Goal: Task Accomplishment & Management: Use online tool/utility

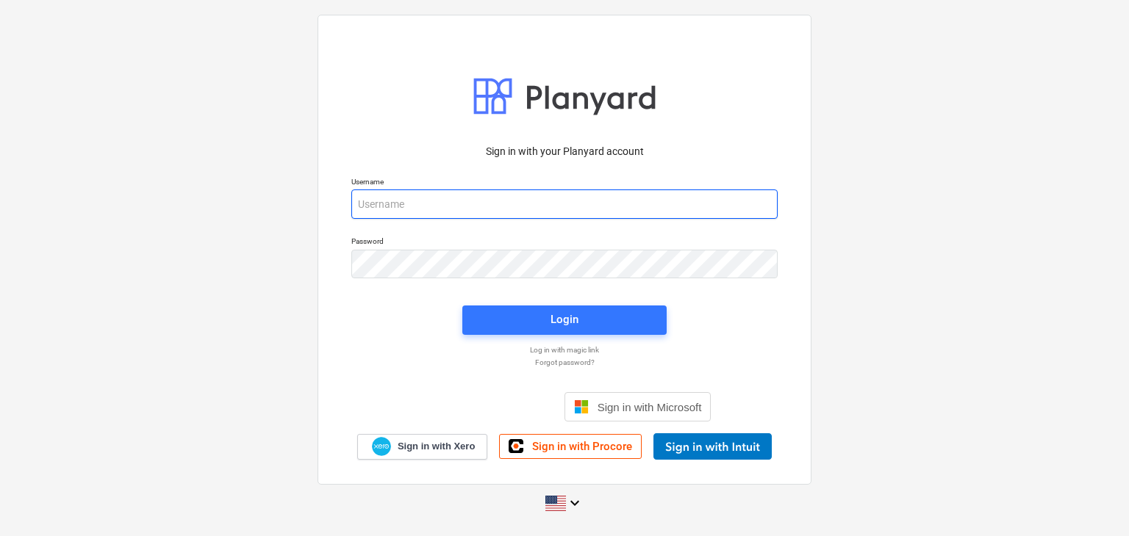
type input "[EMAIL_ADDRESS][DOMAIN_NAME]"
click at [841, 182] on div "Sign in with your Planyard account Username [EMAIL_ADDRESS][DOMAIN_NAME] Passwo…" at bounding box center [564, 268] width 1129 height 530
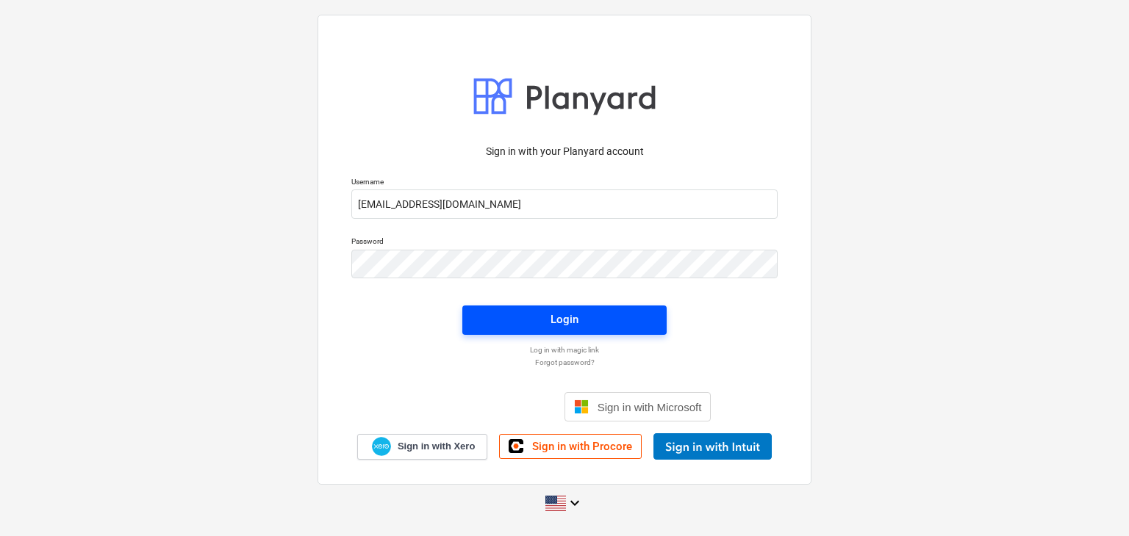
click at [536, 324] on span "Login" at bounding box center [564, 319] width 169 height 19
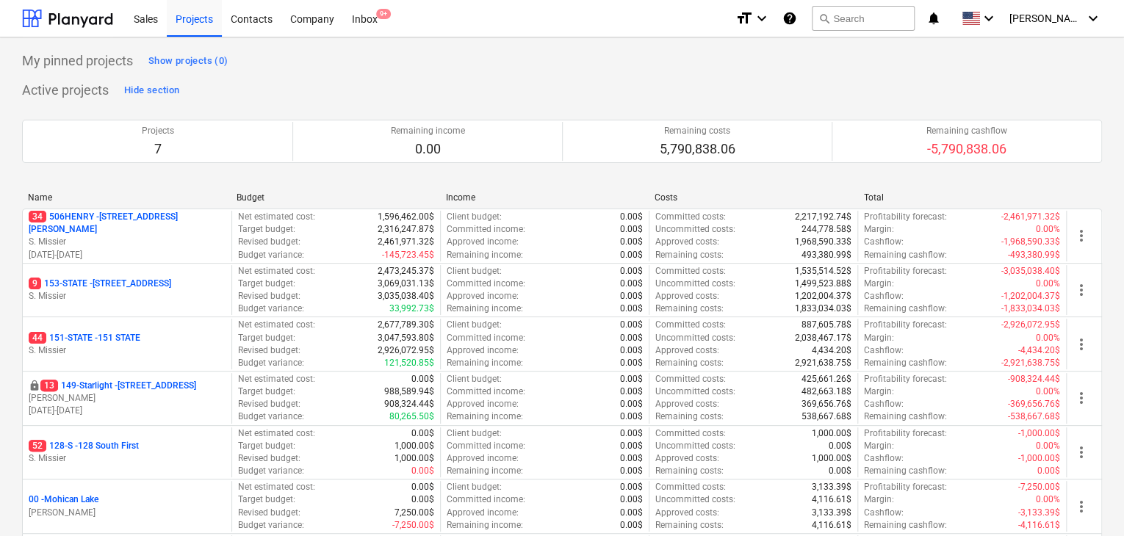
drag, startPoint x: 690, startPoint y: 195, endPoint x: 672, endPoint y: 195, distance: 17.6
click at [696, 195] on div "Costs" at bounding box center [753, 197] width 197 height 10
click at [680, 195] on div "Costs" at bounding box center [753, 197] width 197 height 10
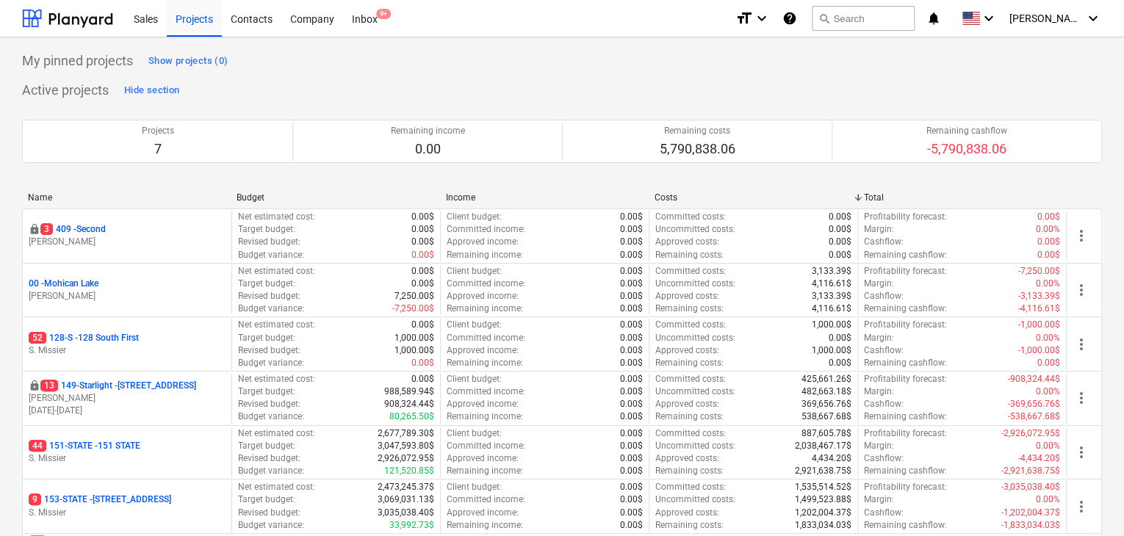
click at [957, 57] on div "My pinned projects Show projects (0)" at bounding box center [562, 61] width 1080 height 24
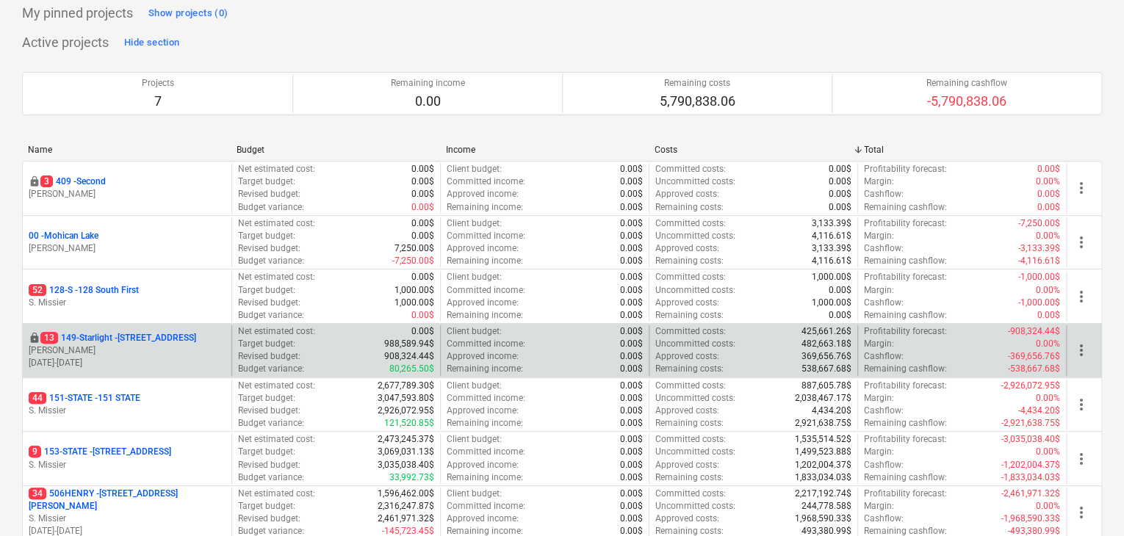
scroll to position [73, 0]
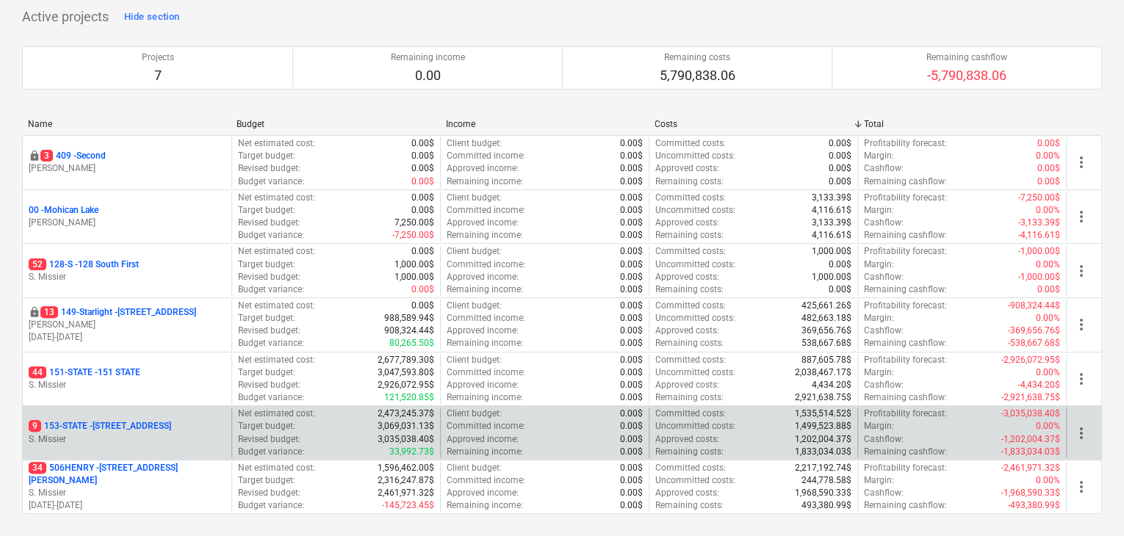
click at [103, 421] on p "9 153-STATE - 153 STATE ST" at bounding box center [100, 426] width 143 height 12
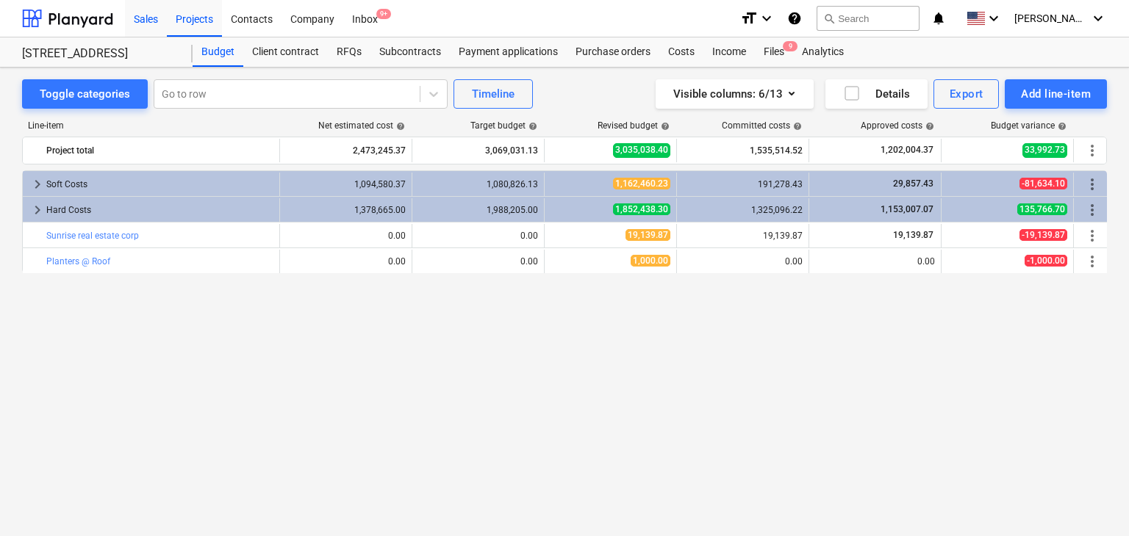
click at [134, 24] on div "Sales" at bounding box center [146, 17] width 42 height 37
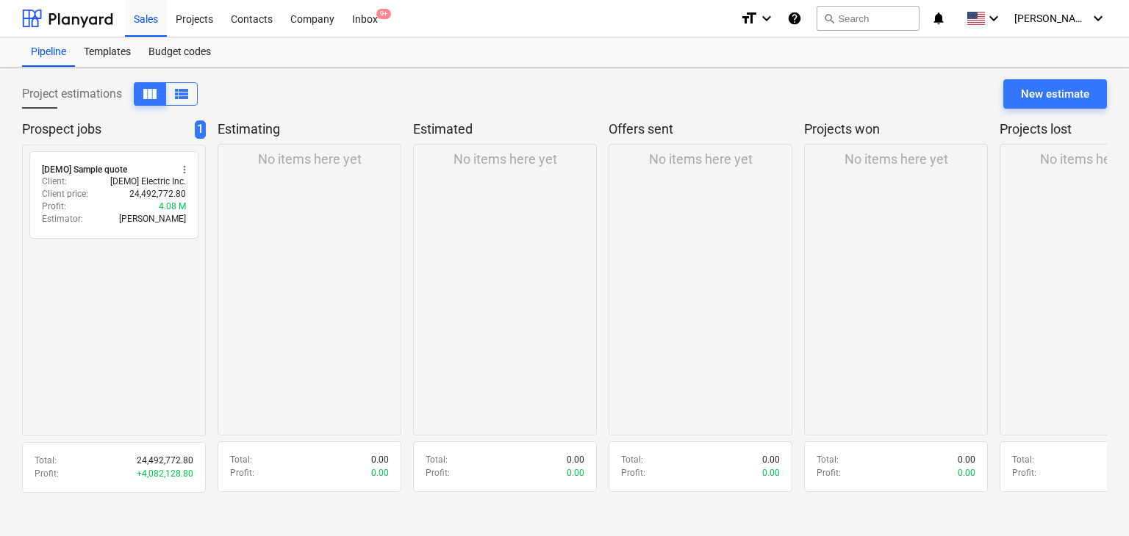
click at [51, 312] on div "radio_button_unchecked [DEMO] Sample quote more_vert Client : [DEMO] Electric I…" at bounding box center [114, 291] width 184 height 292
click at [194, 18] on div "Projects" at bounding box center [194, 17] width 55 height 37
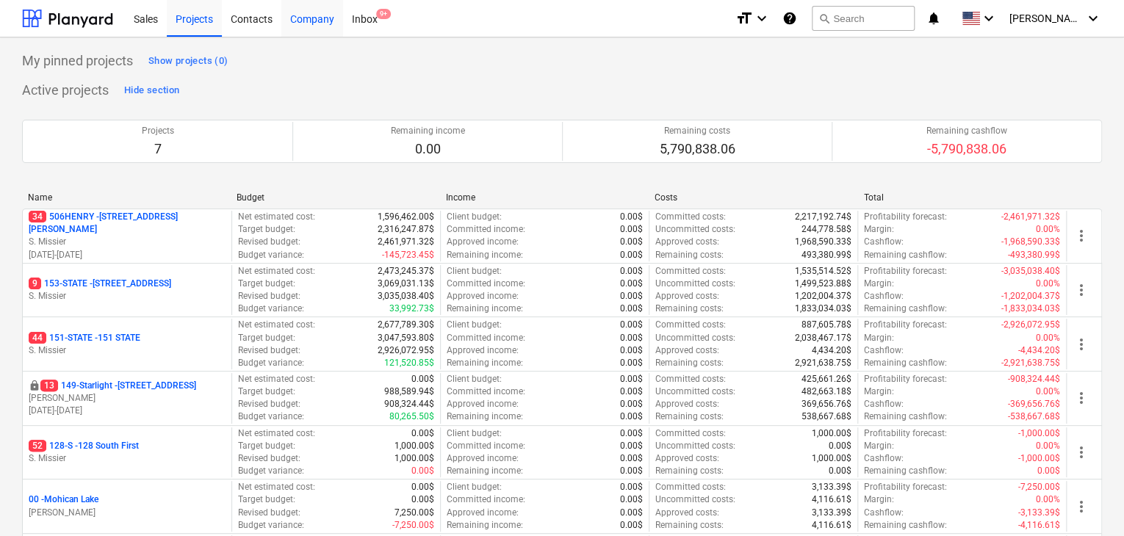
click at [290, 15] on div "Company" at bounding box center [312, 17] width 62 height 37
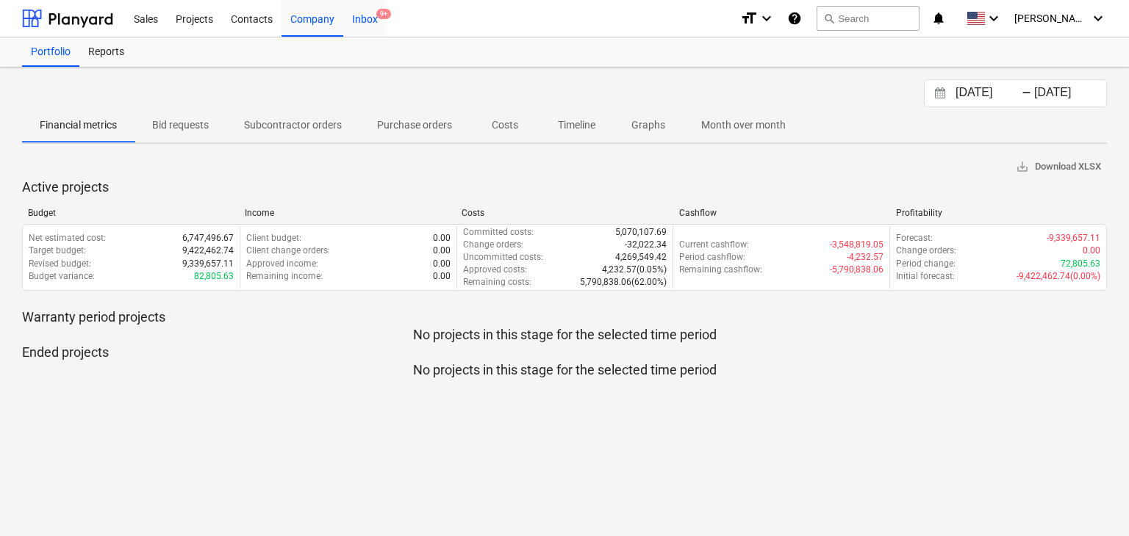
click at [365, 13] on div "Inbox 9+" at bounding box center [364, 17] width 43 height 37
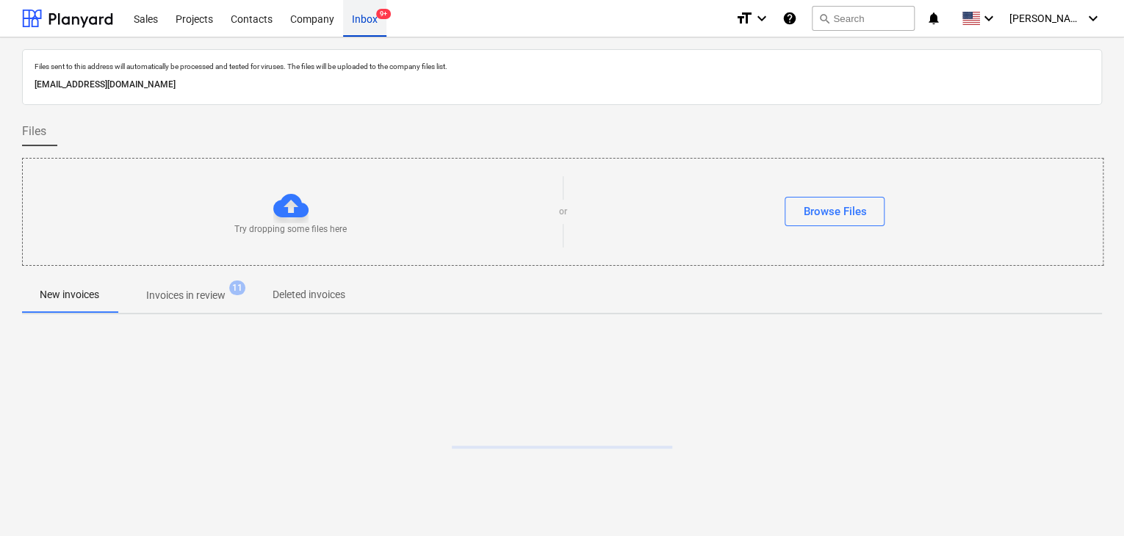
click at [365, 13] on div "Inbox 9+" at bounding box center [364, 17] width 43 height 37
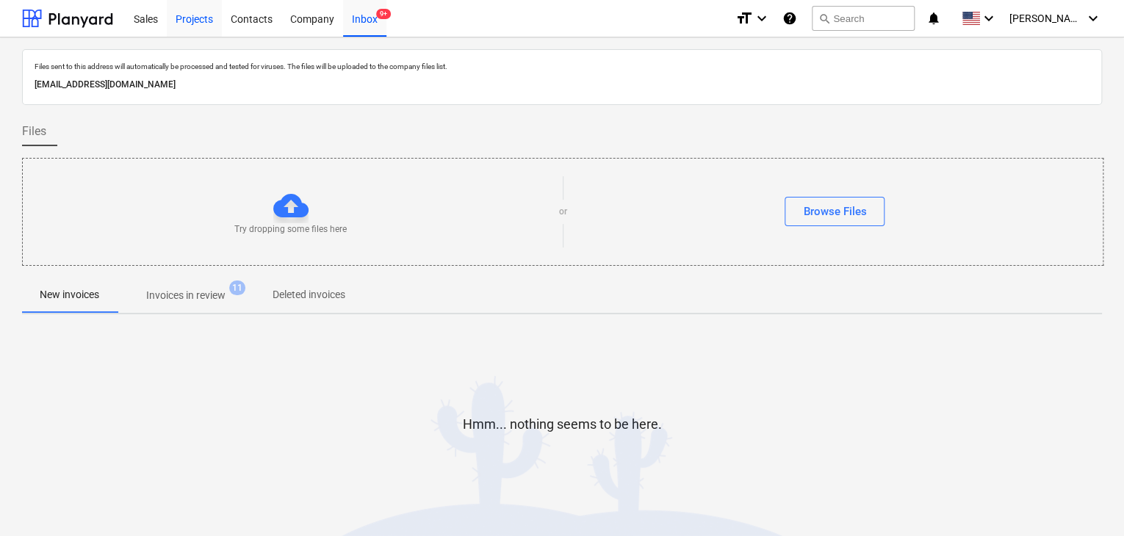
drag, startPoint x: 165, startPoint y: 36, endPoint x: 173, endPoint y: 32, distance: 9.2
click at [165, 36] on link "Sales" at bounding box center [146, 18] width 42 height 37
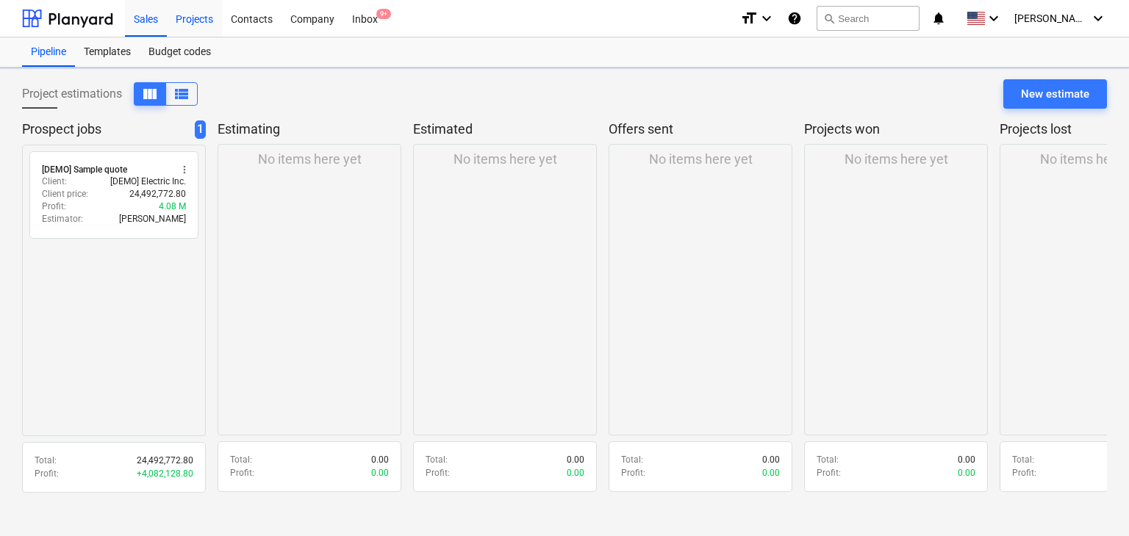
click at [209, 13] on div "Projects" at bounding box center [194, 17] width 55 height 37
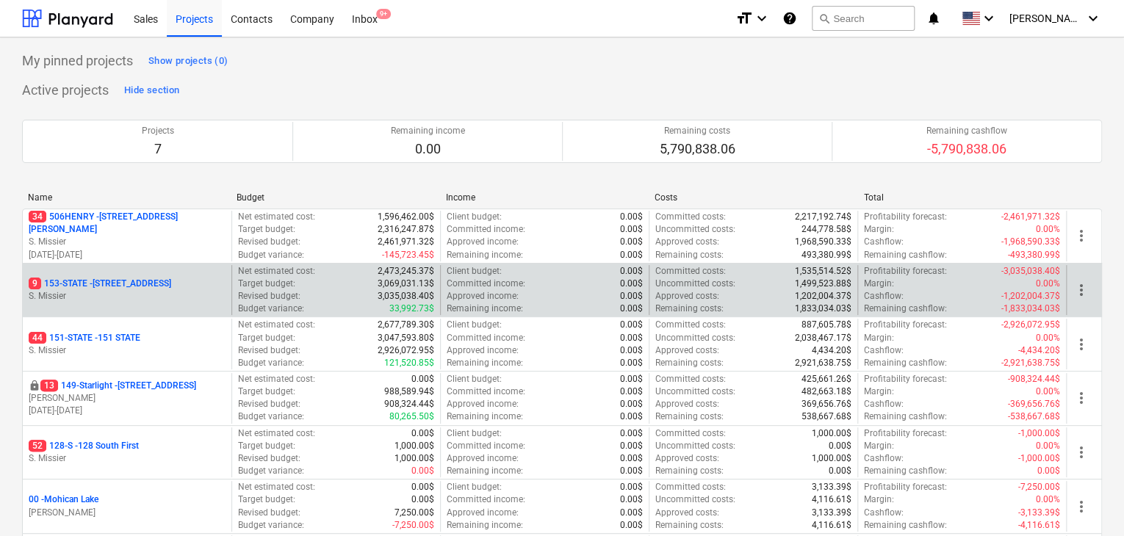
click at [87, 300] on p "S. Missier" at bounding box center [127, 296] width 197 height 12
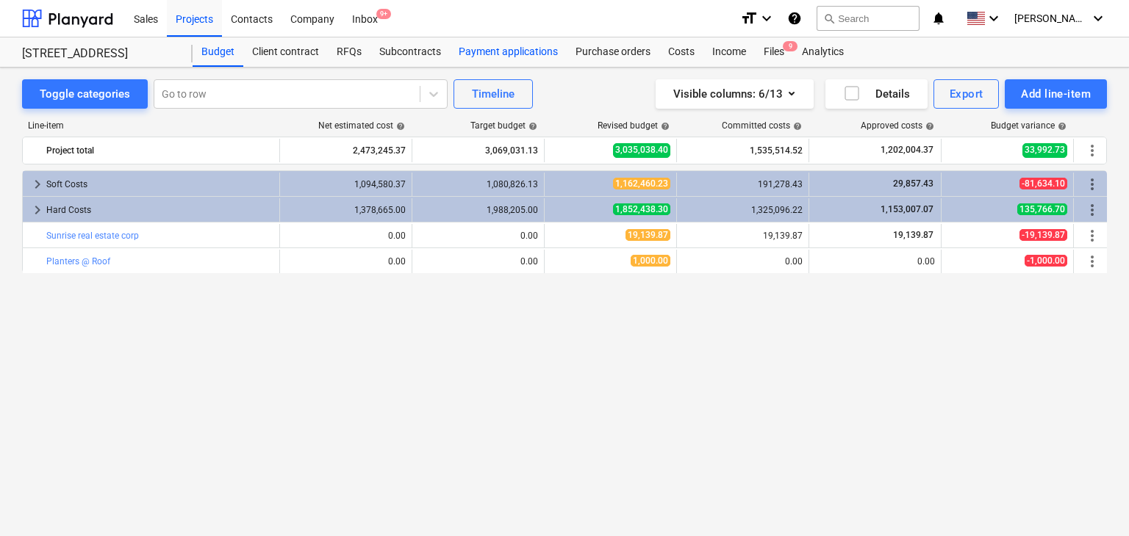
click at [530, 48] on div "Payment applications" at bounding box center [508, 51] width 117 height 29
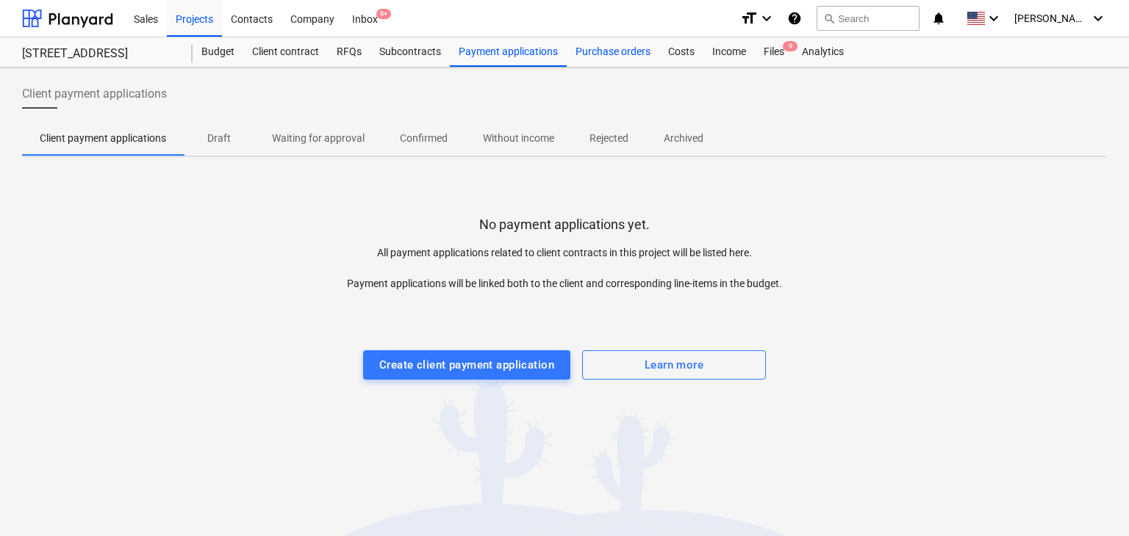
click at [601, 56] on div "Purchase orders" at bounding box center [612, 51] width 93 height 29
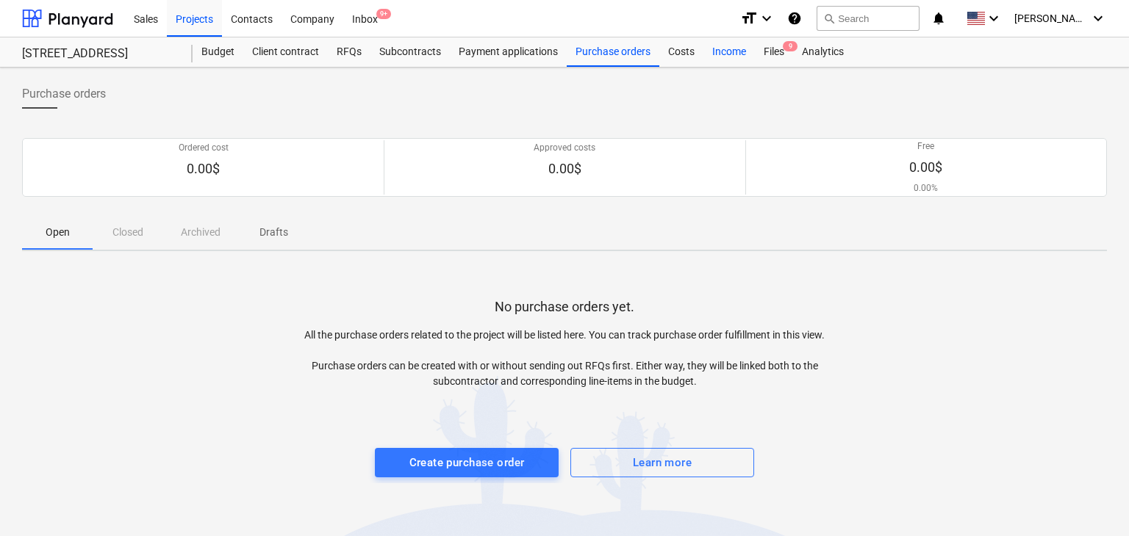
click at [733, 54] on div "Income" at bounding box center [728, 51] width 51 height 29
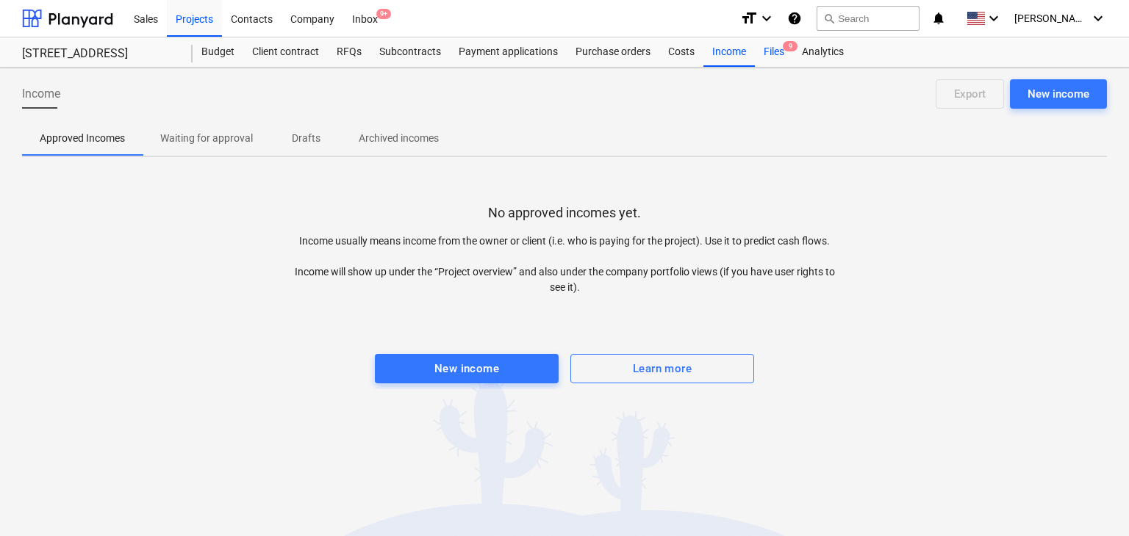
click at [771, 57] on div "Files 9" at bounding box center [774, 51] width 38 height 29
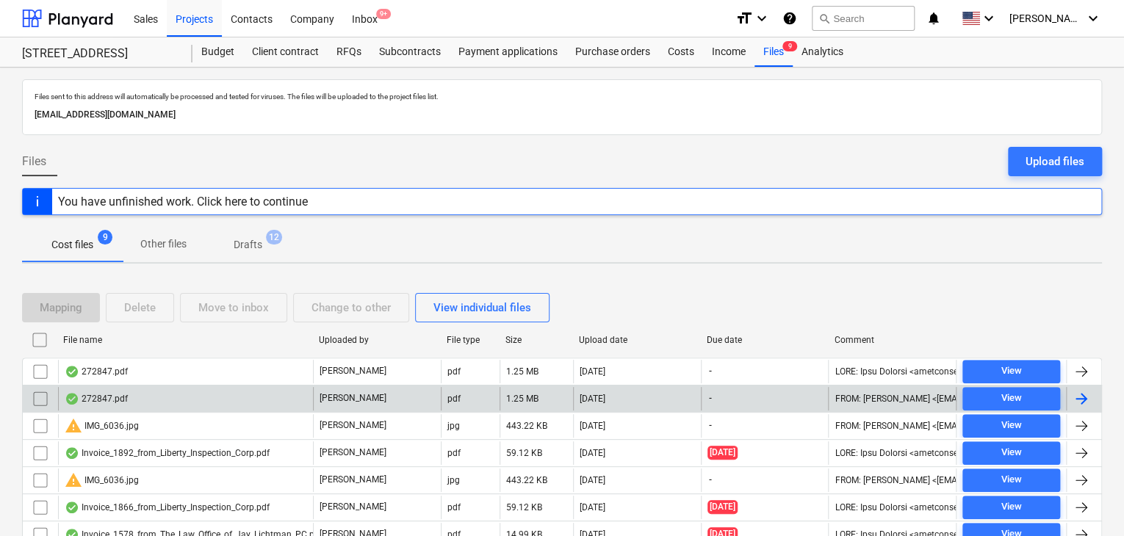
scroll to position [118, 0]
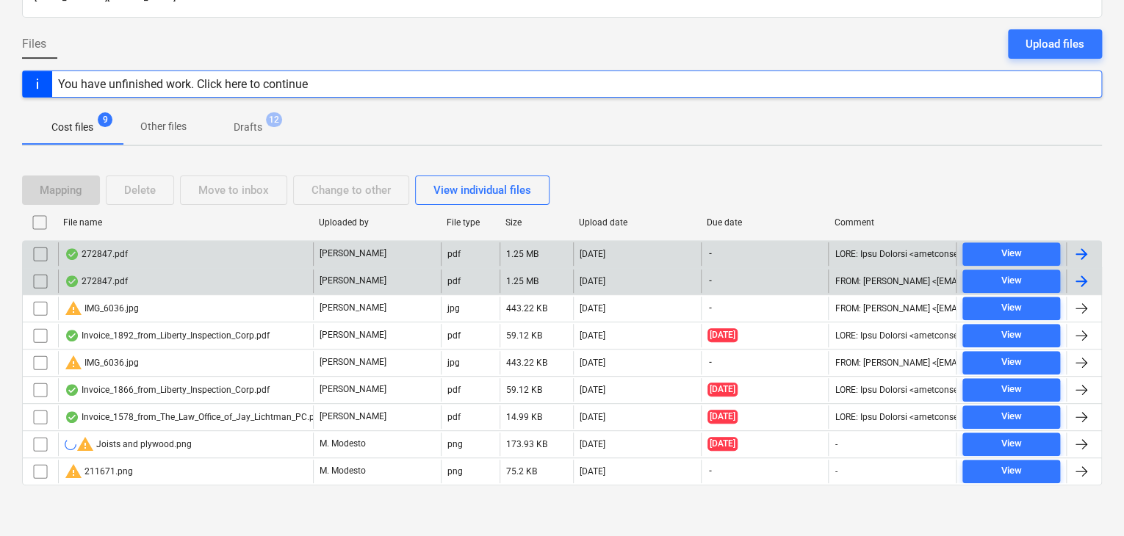
click at [1088, 254] on div at bounding box center [1082, 254] width 18 height 18
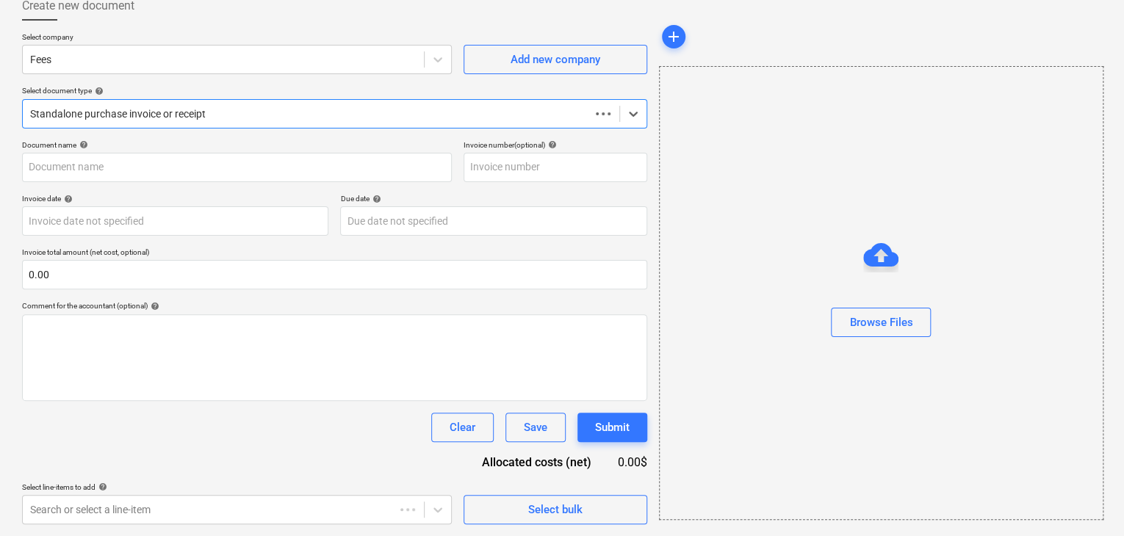
scroll to position [88, 0]
type input "272847"
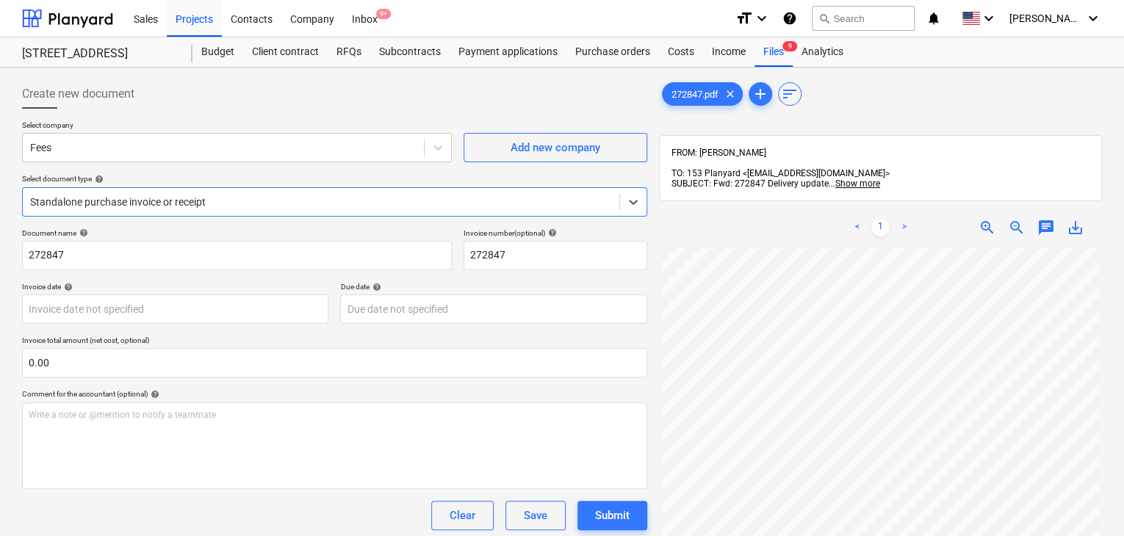
scroll to position [0, 0]
drag, startPoint x: 100, startPoint y: 52, endPoint x: 74, endPoint y: 54, distance: 25.8
click at [74, 54] on div "[STREET_ADDRESS]" at bounding box center [98, 53] width 153 height 15
click at [139, 145] on div at bounding box center [223, 147] width 386 height 15
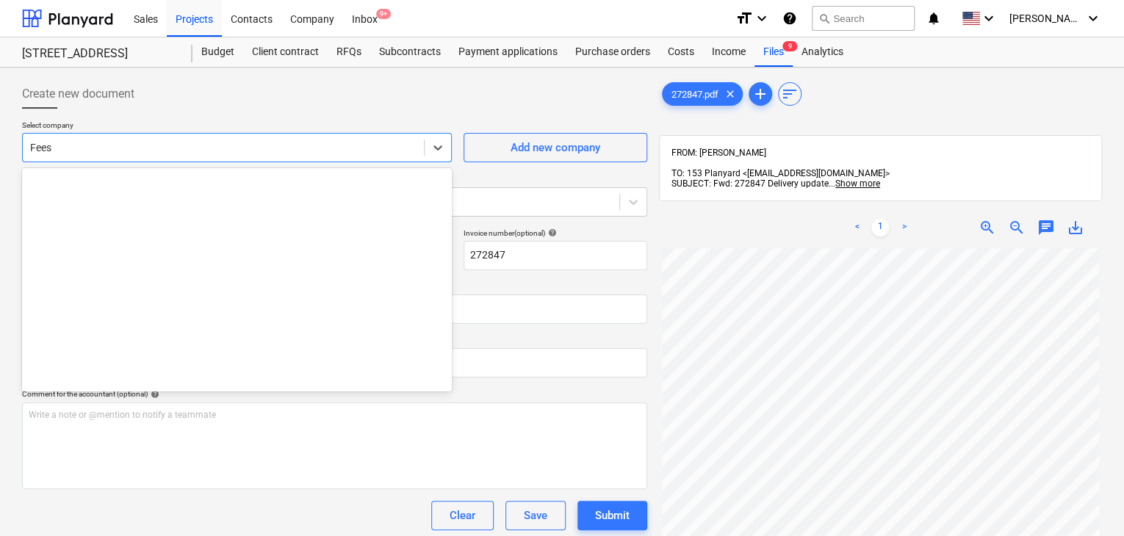
scroll to position [823, 0]
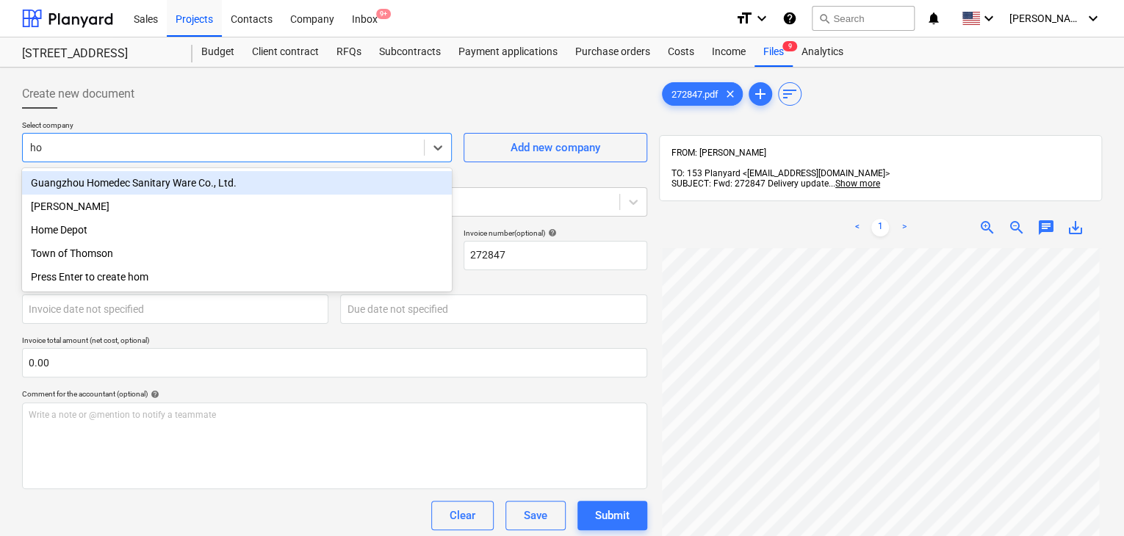
type input "h"
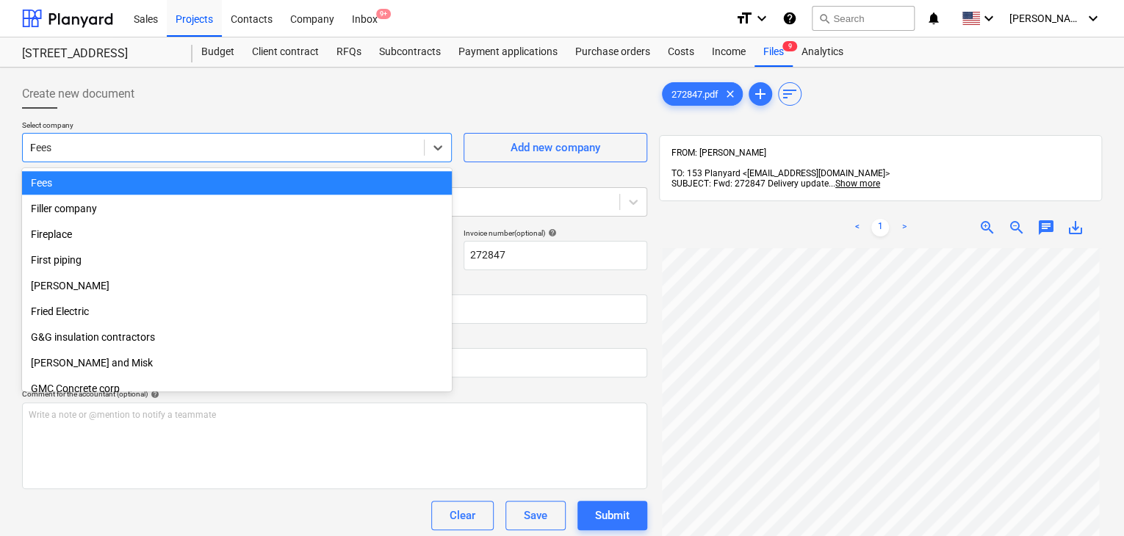
scroll to position [397, 0]
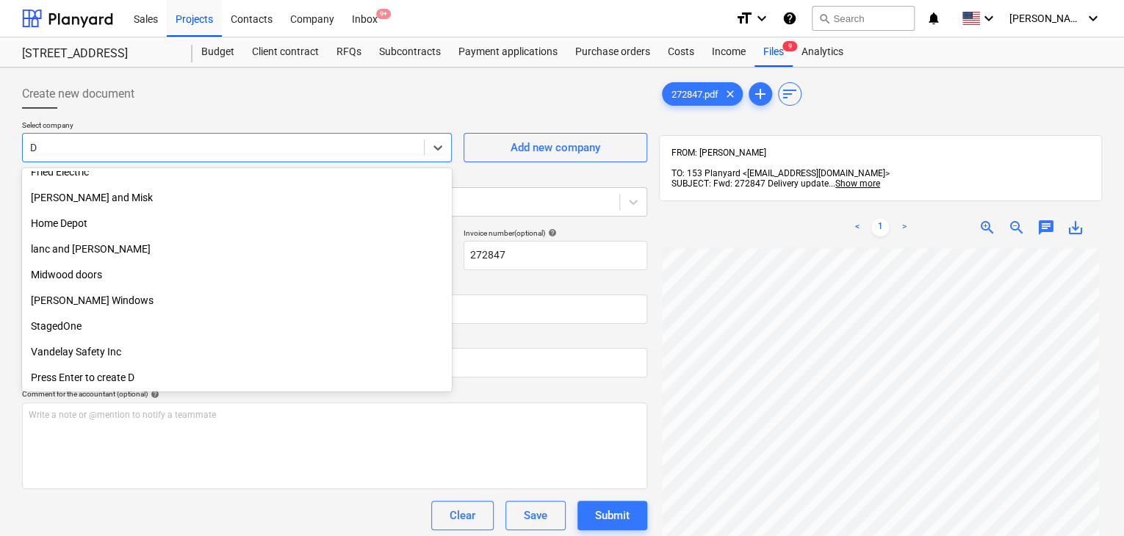
type input "DN"
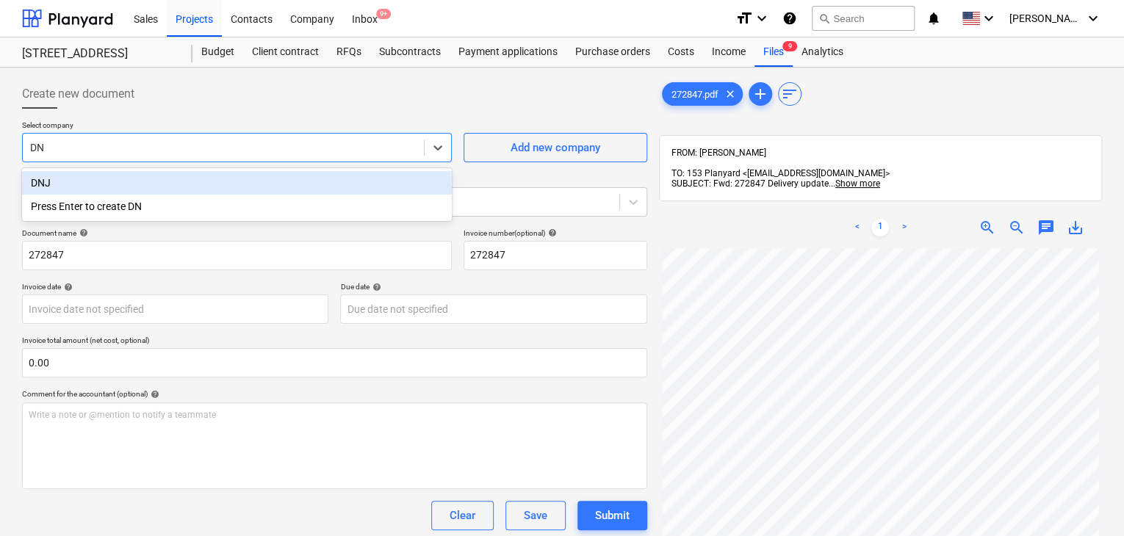
click at [223, 186] on div "DNJ" at bounding box center [237, 183] width 430 height 24
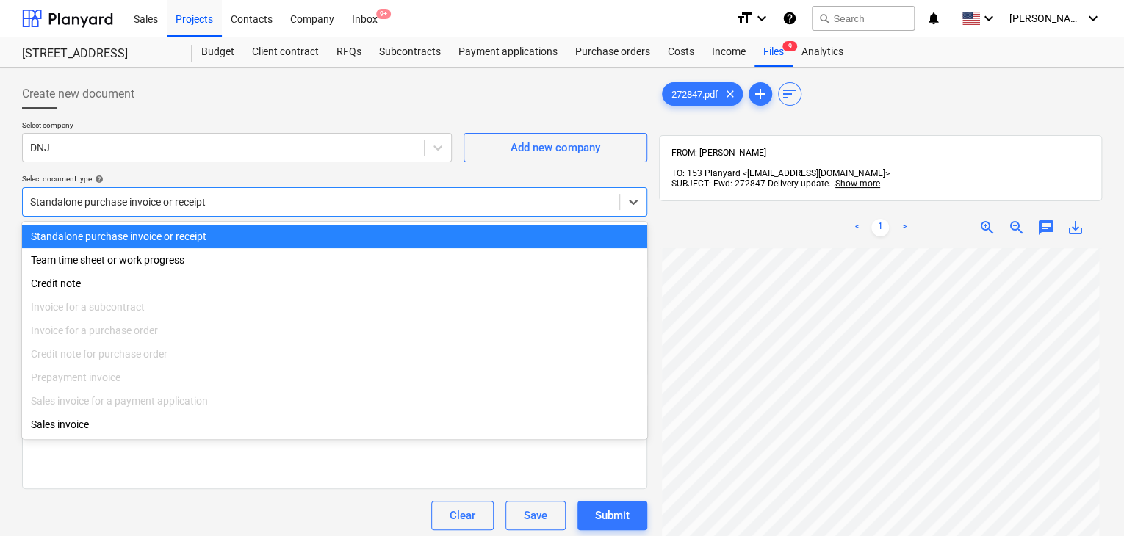
click at [360, 195] on div at bounding box center [321, 202] width 582 height 15
